Goal: Book appointment/travel/reservation

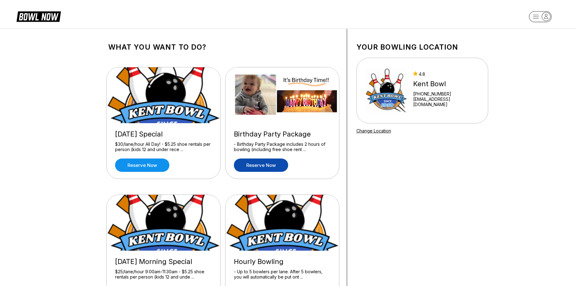
click at [266, 164] on link "Reserve now" at bounding box center [261, 164] width 54 height 13
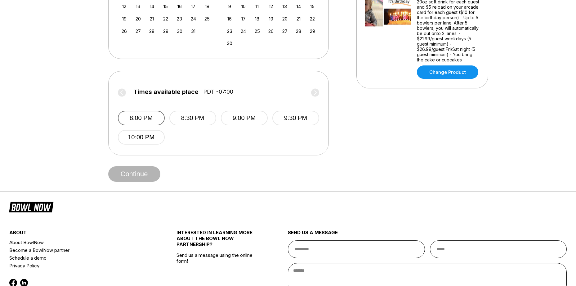
scroll to position [62, 0]
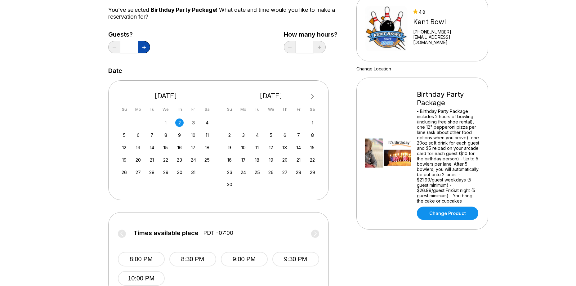
click at [146, 47] on button at bounding box center [144, 47] width 12 height 12
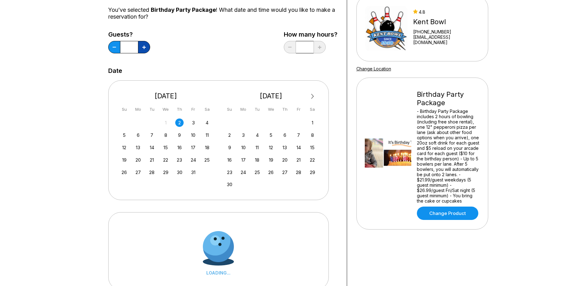
click at [146, 47] on button at bounding box center [144, 47] width 12 height 12
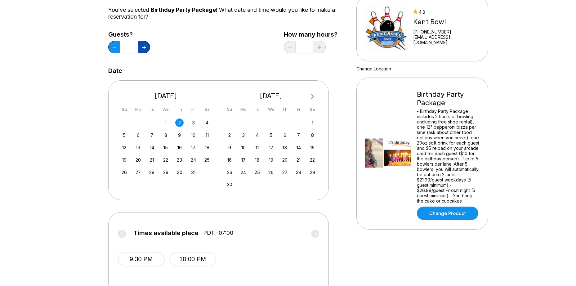
click at [146, 47] on button at bounding box center [144, 47] width 12 height 12
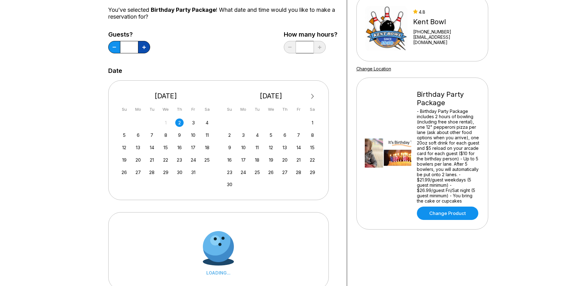
click at [146, 47] on button at bounding box center [144, 47] width 12 height 12
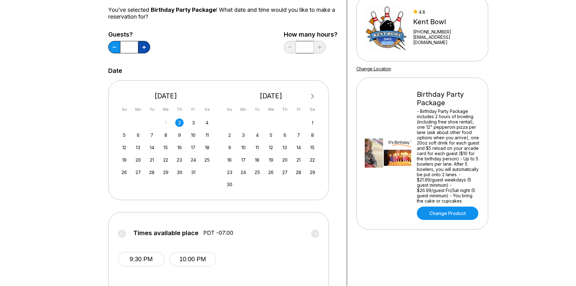
click at [146, 47] on button at bounding box center [144, 47] width 12 height 12
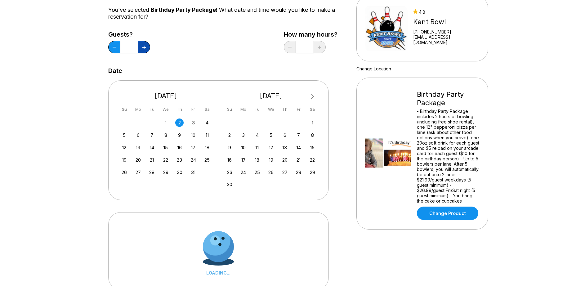
click at [146, 47] on button at bounding box center [144, 47] width 12 height 12
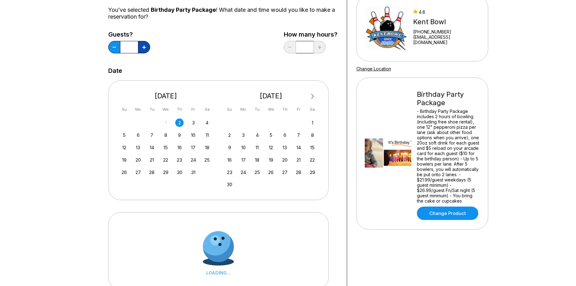
click at [146, 47] on button at bounding box center [144, 47] width 12 height 12
type input "**"
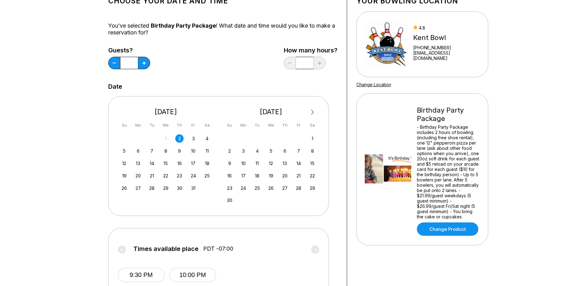
scroll to position [31, 0]
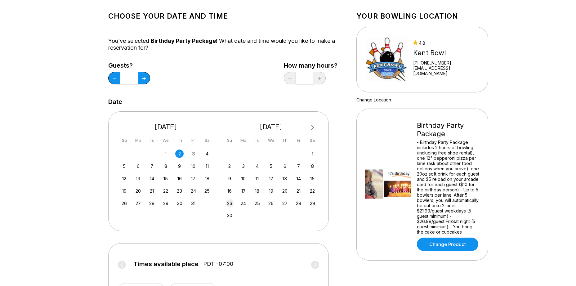
drag, startPoint x: 225, startPoint y: 201, endPoint x: 229, endPoint y: 202, distance: 4.1
click at [226, 202] on div "23 24 25 26 27 28 29" at bounding box center [271, 202] width 93 height 9
click at [231, 202] on div "23" at bounding box center [229, 203] width 8 height 8
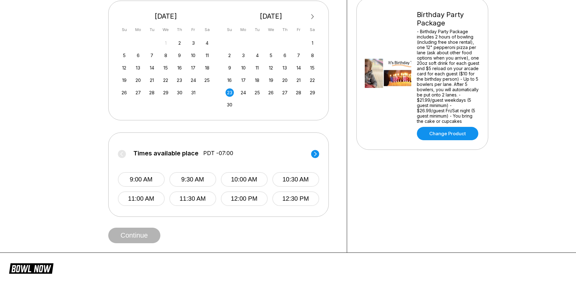
scroll to position [155, 0]
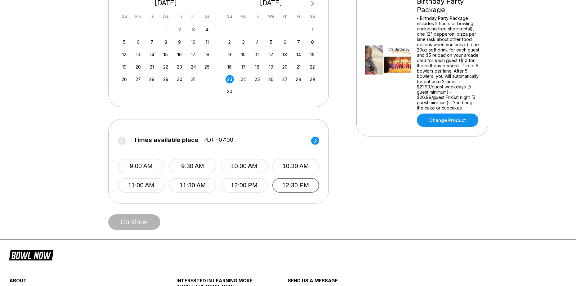
click at [285, 182] on button "12:30 PM" at bounding box center [295, 185] width 47 height 15
click at [148, 222] on button "Continue" at bounding box center [134, 222] width 52 height 16
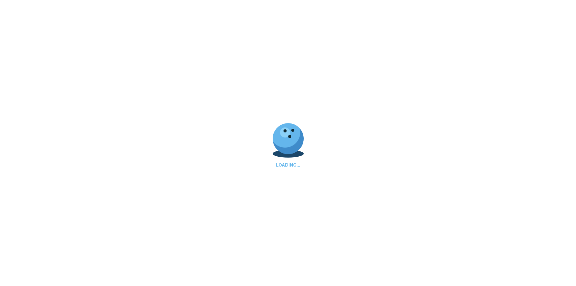
select select "**"
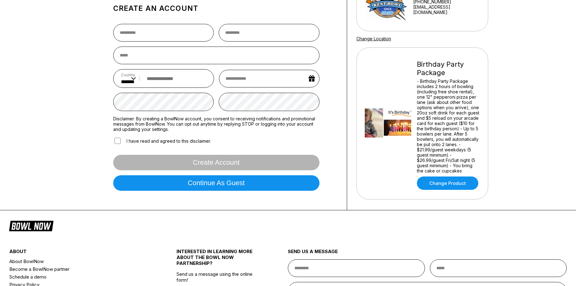
scroll to position [93, 0]
